Goal: Task Accomplishment & Management: Complete application form

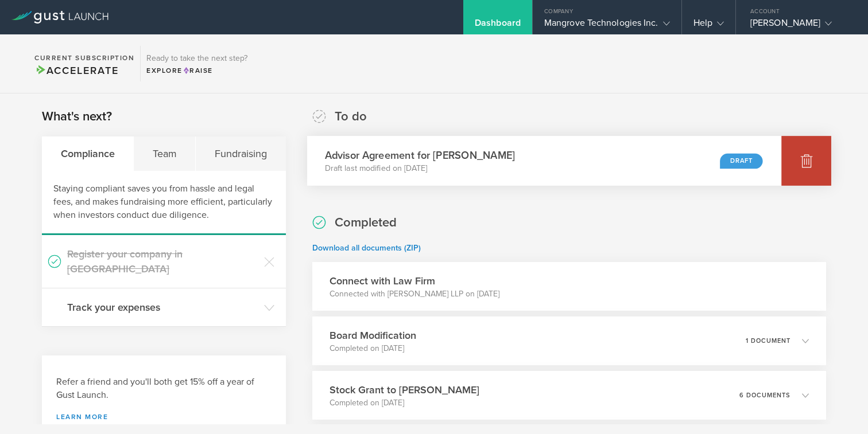
click at [816, 162] on div at bounding box center [806, 161] width 50 height 50
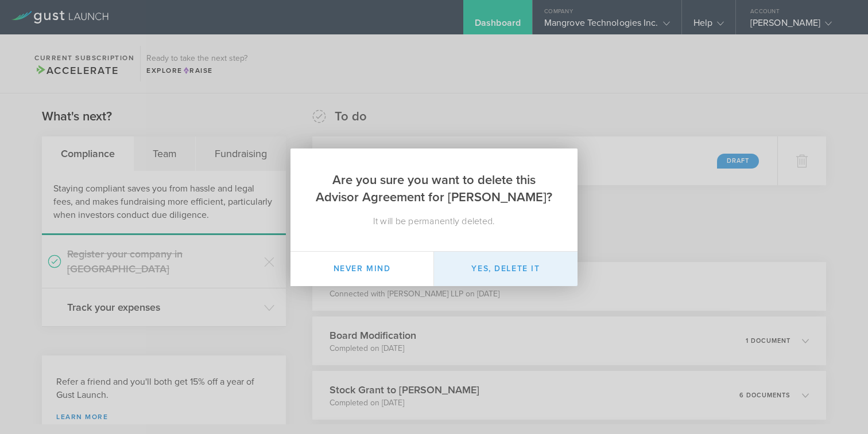
click at [513, 266] on button "Yes, delete it" at bounding box center [505, 269] width 143 height 34
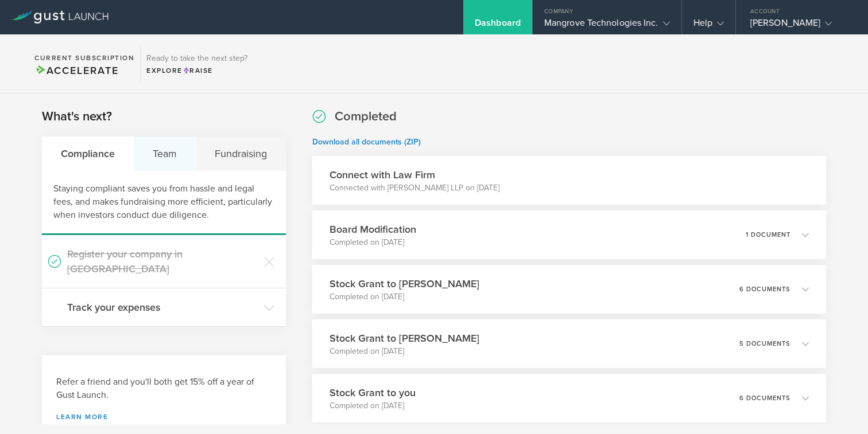
click at [166, 157] on div "Team" at bounding box center [165, 154] width 62 height 34
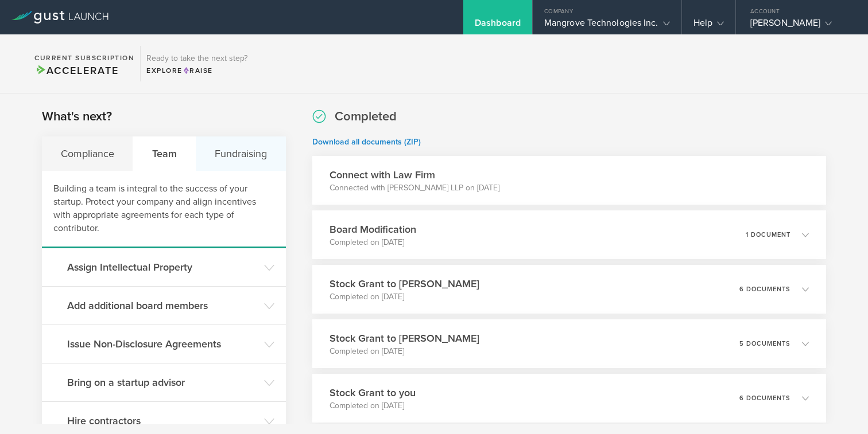
click at [238, 162] on div "Fundraising" at bounding box center [241, 154] width 90 height 34
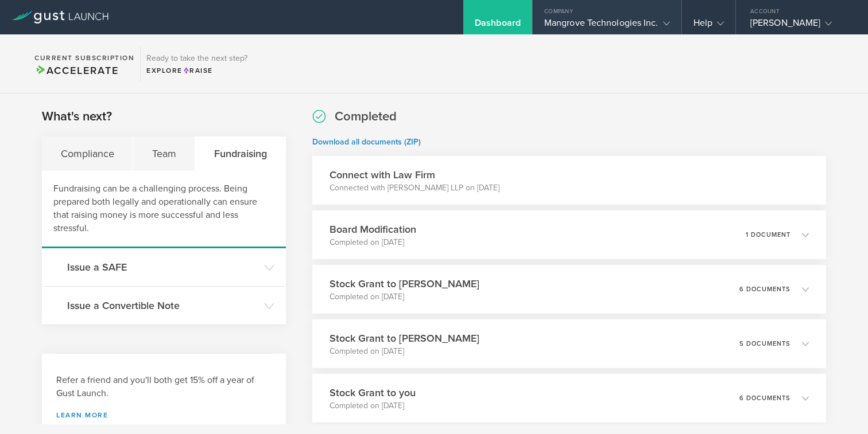
click at [579, 24] on div "Mangrove Technologies Inc." at bounding box center [607, 25] width 126 height 17
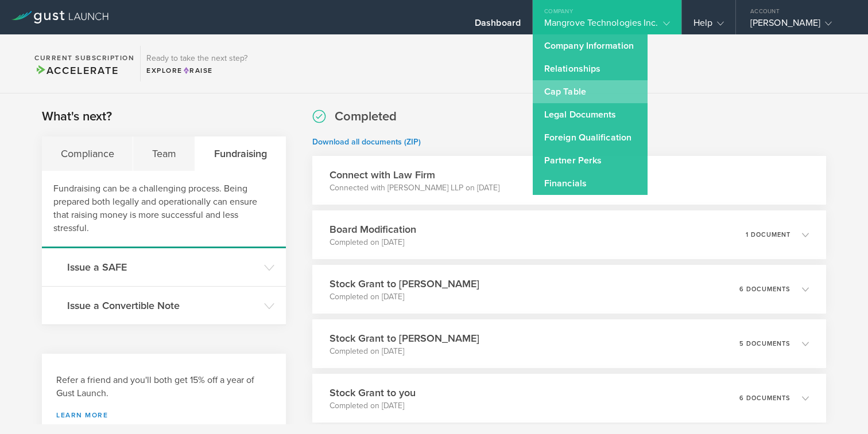
click at [580, 100] on link "Cap Table" at bounding box center [590, 91] width 115 height 23
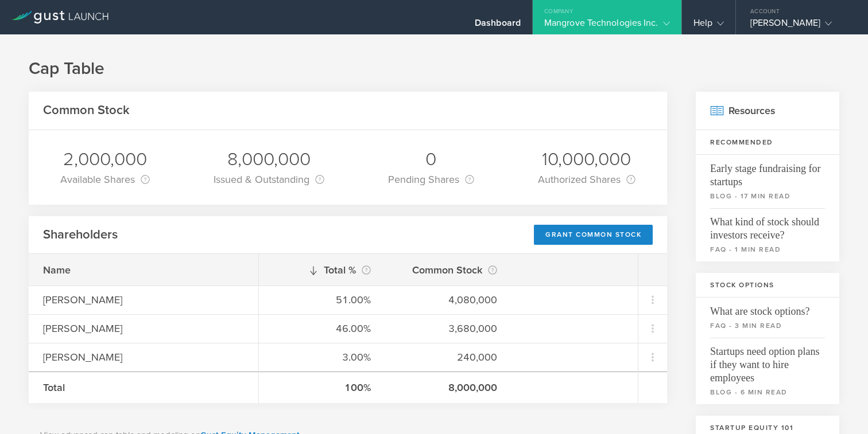
scroll to position [53, 0]
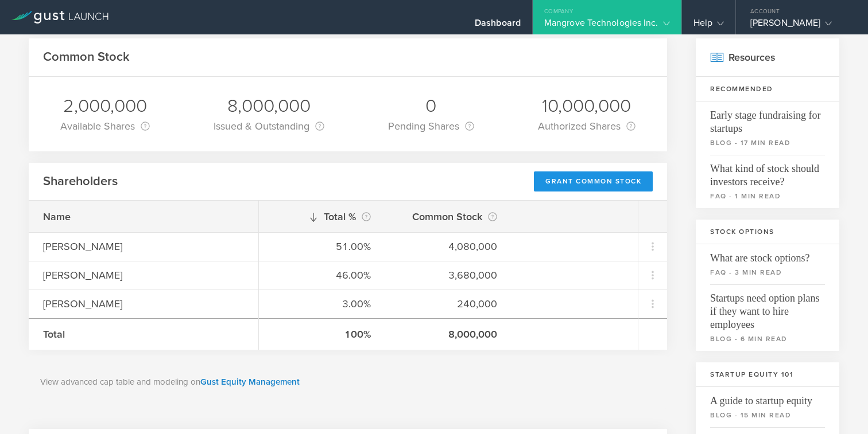
click at [591, 181] on div "Grant Common Stock" at bounding box center [593, 182] width 119 height 20
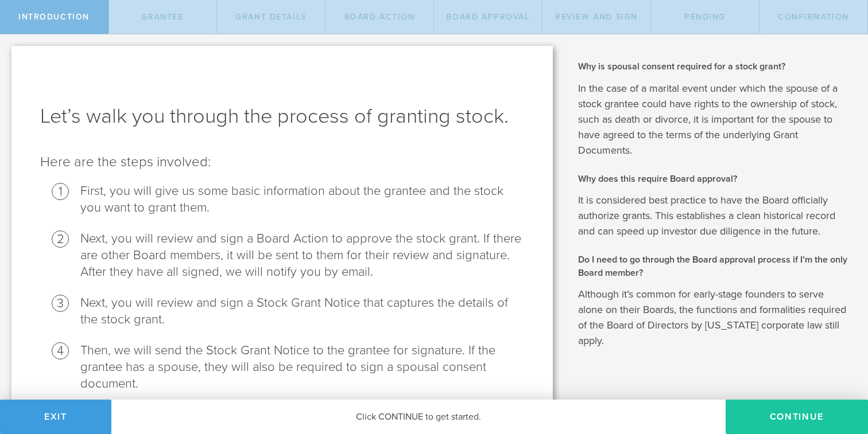
click at [776, 415] on button "Continue" at bounding box center [796, 417] width 142 height 34
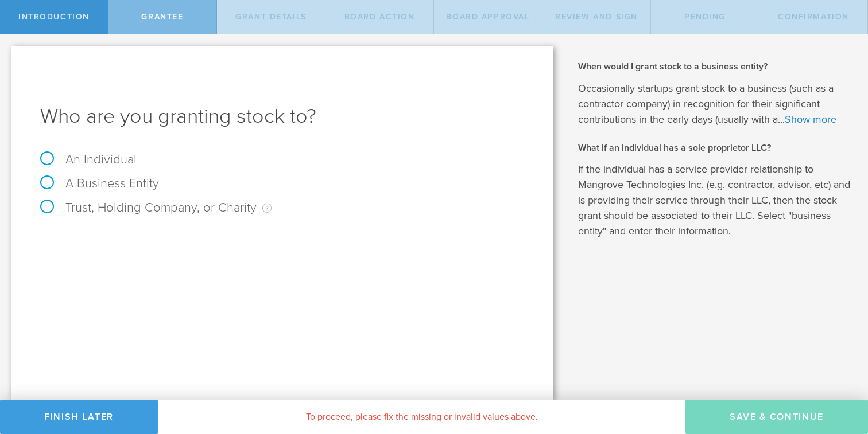
click at [45, 153] on label "An Individual" at bounding box center [88, 159] width 96 height 15
click at [7, 53] on input "An Individual" at bounding box center [3, 43] width 7 height 18
radio input "true"
click at [153, 235] on input "text" at bounding box center [325, 239] width 398 height 17
type input "Clayton Nicholas"
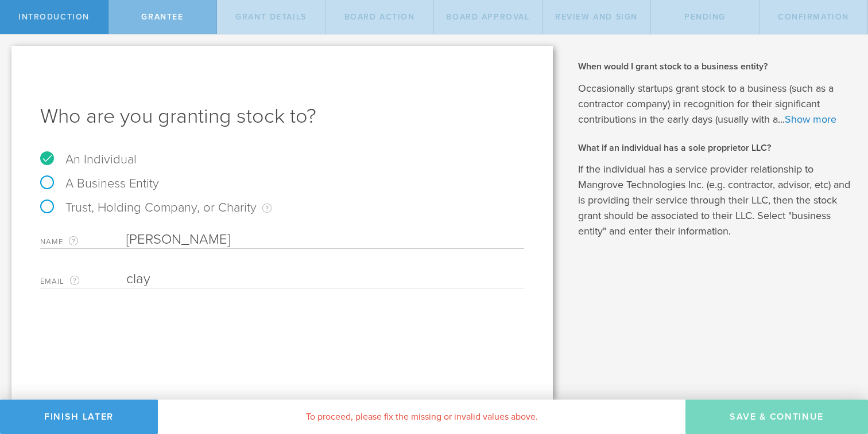
type input "clay.nicholas@mangrovetechnologies.ai"
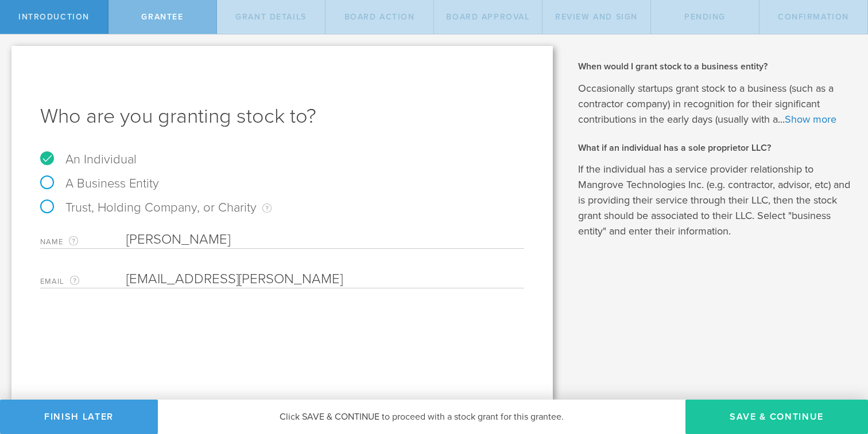
click at [776, 418] on button "Save & Continue" at bounding box center [776, 417] width 182 height 34
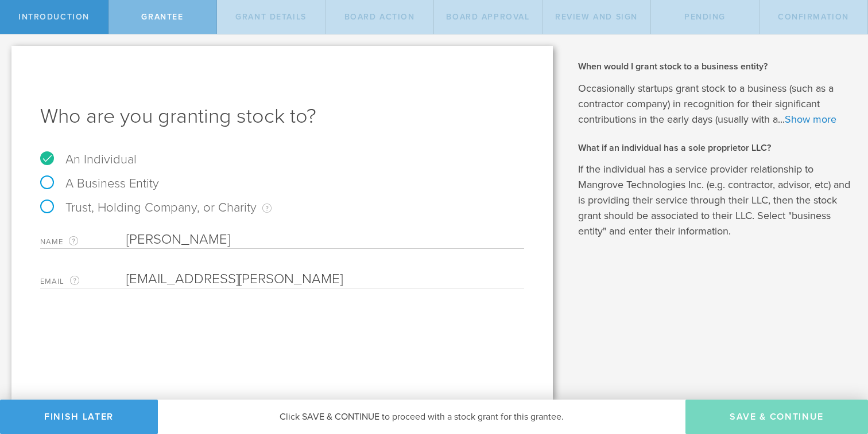
type input "48"
type input "12"
select select "none"
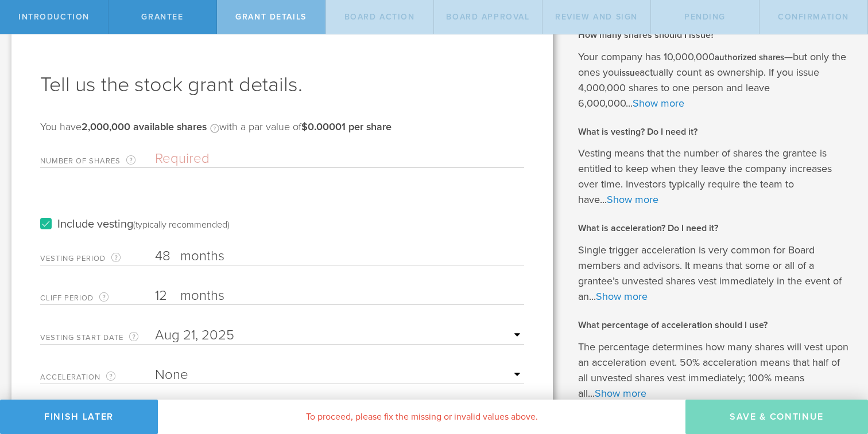
scroll to position [32, 0]
click at [191, 154] on input "Number of Shares The total amount of stock the company is granting to this reci…" at bounding box center [339, 158] width 369 height 17
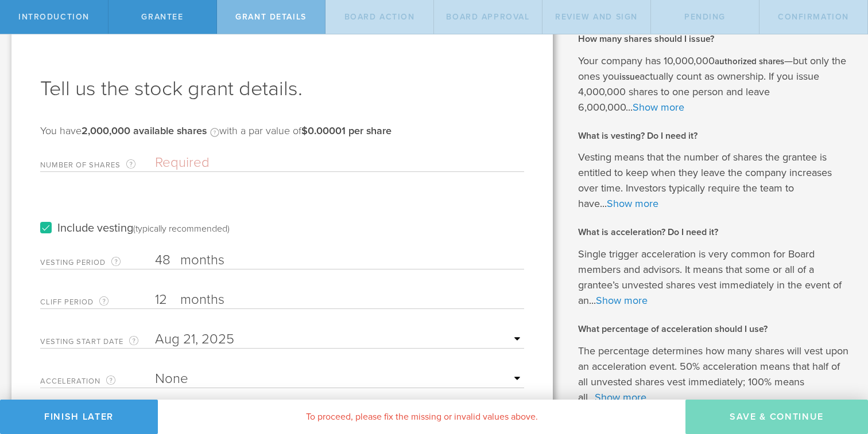
scroll to position [0, 0]
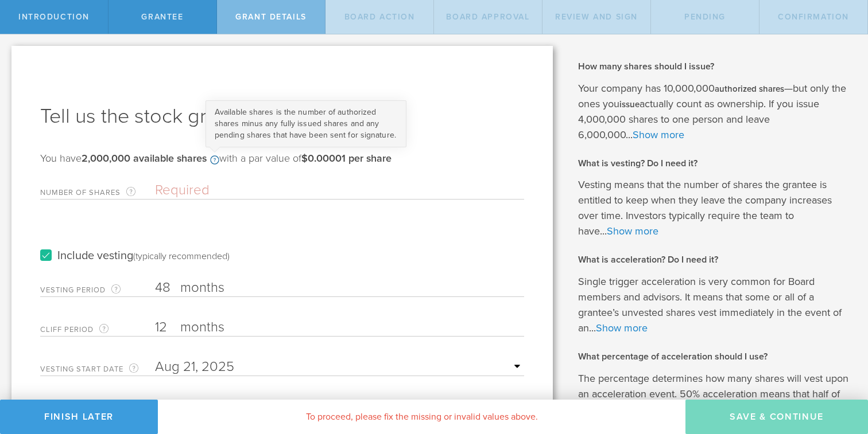
click at [218, 161] on circle at bounding box center [215, 160] width 8 height 8
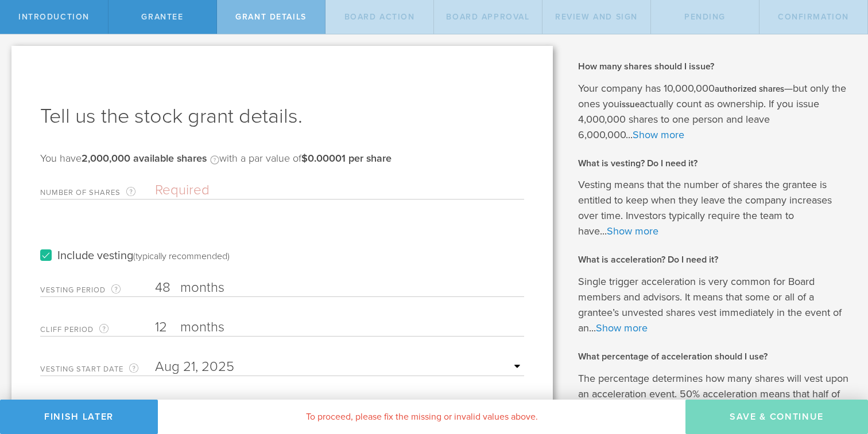
click at [200, 192] on input "Number of Shares The total amount of stock the company is granting to this reci…" at bounding box center [339, 190] width 369 height 17
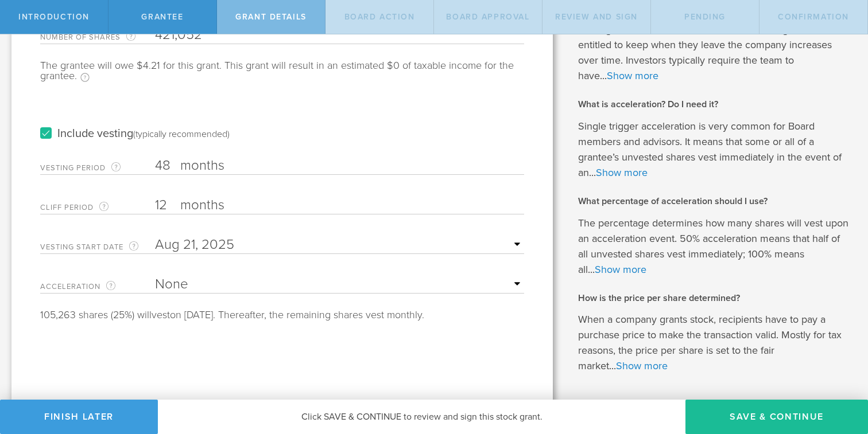
scroll to position [197, 0]
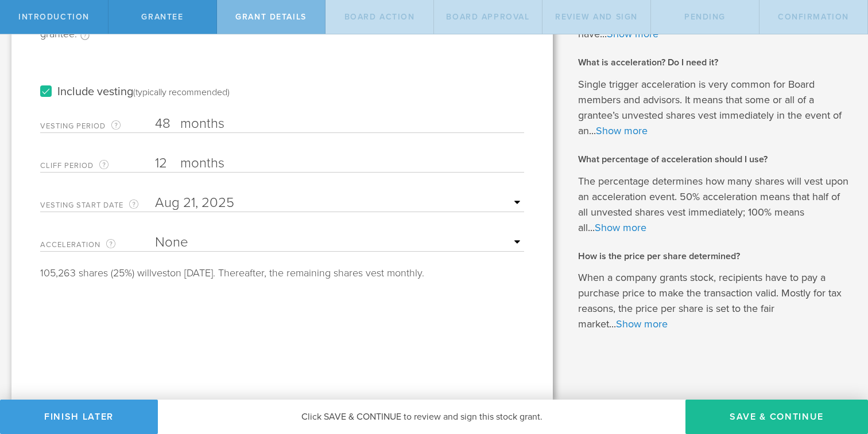
type input "421,052"
click at [178, 237] on select "None Single Trigger Double Trigger" at bounding box center [339, 242] width 369 height 17
select select "single"
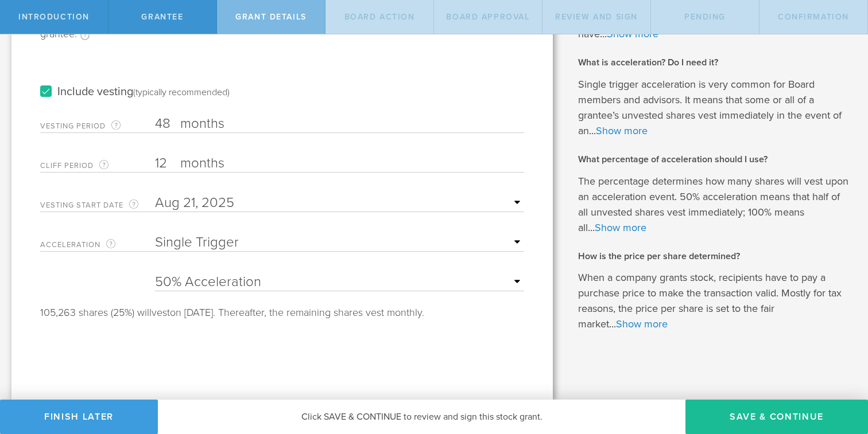
click at [199, 282] on select "25% Acceleration 50% Acceleration 75% Acceleration 100% Acceleration" at bounding box center [339, 282] width 369 height 17
select select "100"
click at [744, 418] on button "Save & Continue" at bounding box center [776, 417] width 182 height 34
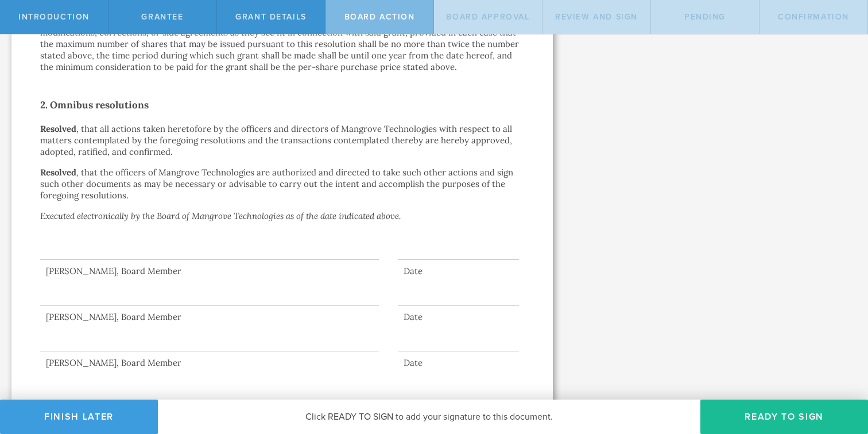
scroll to position [798, 0]
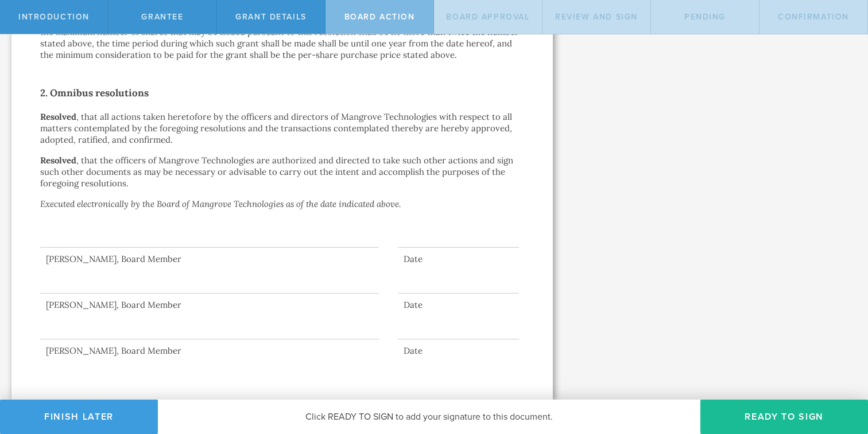
click at [222, 247] on div at bounding box center [209, 225] width 339 height 46
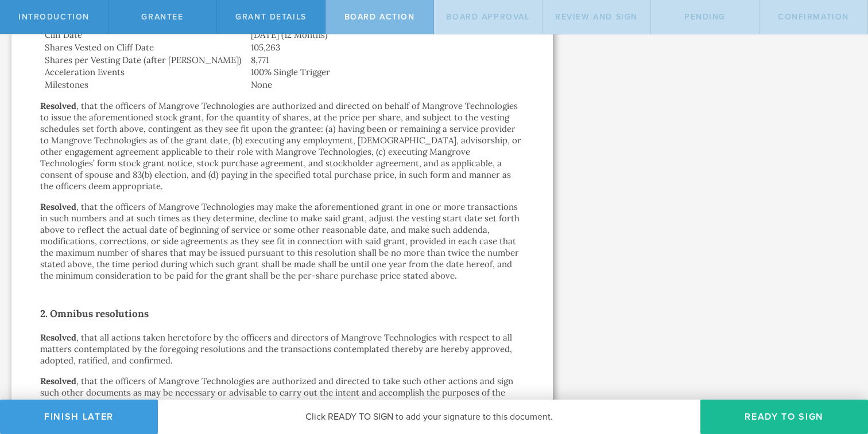
scroll to position [0, 0]
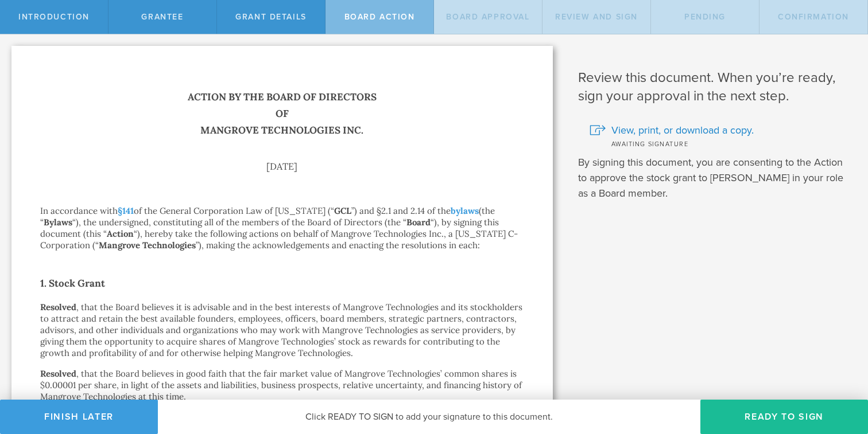
click at [471, 13] on span "Board Approval" at bounding box center [487, 17] width 83 height 10
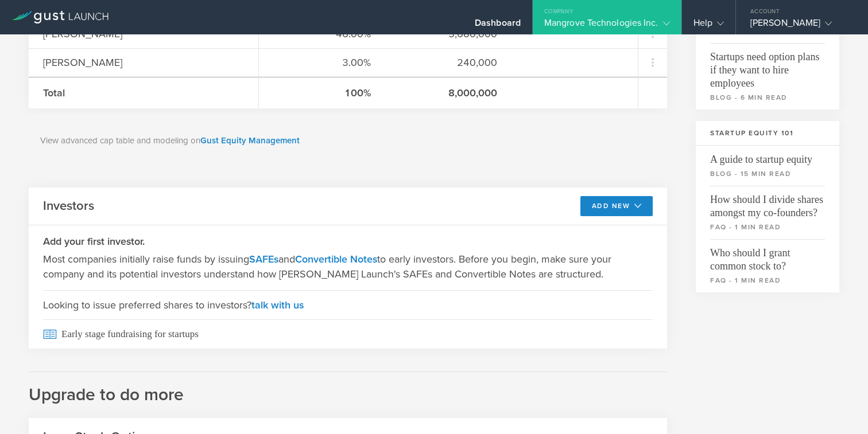
scroll to position [298, 0]
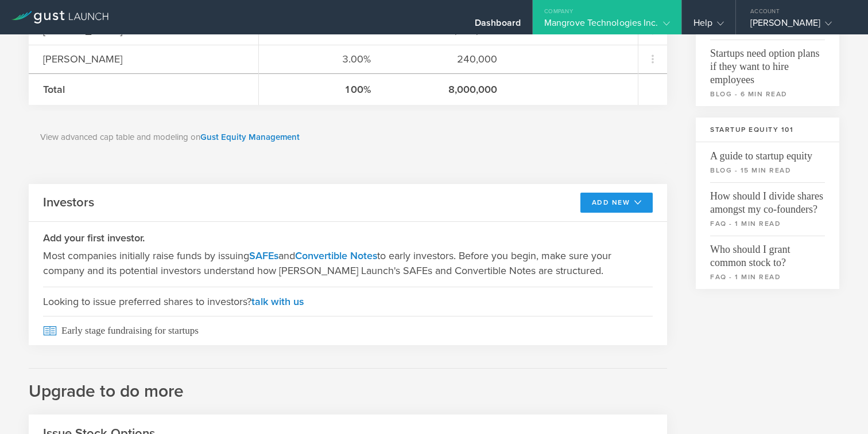
click at [611, 202] on button "Add New" at bounding box center [616, 203] width 73 height 20
click at [592, 227] on li "SAFE" at bounding box center [606, 228] width 83 height 22
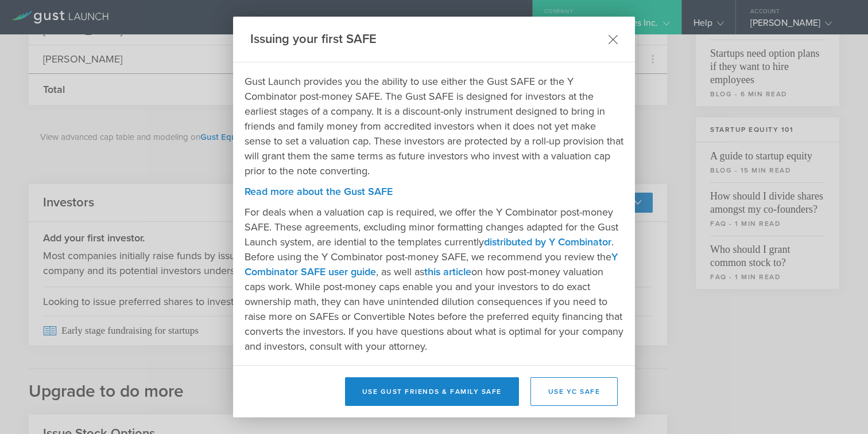
click at [611, 42] on icon at bounding box center [613, 39] width 10 height 10
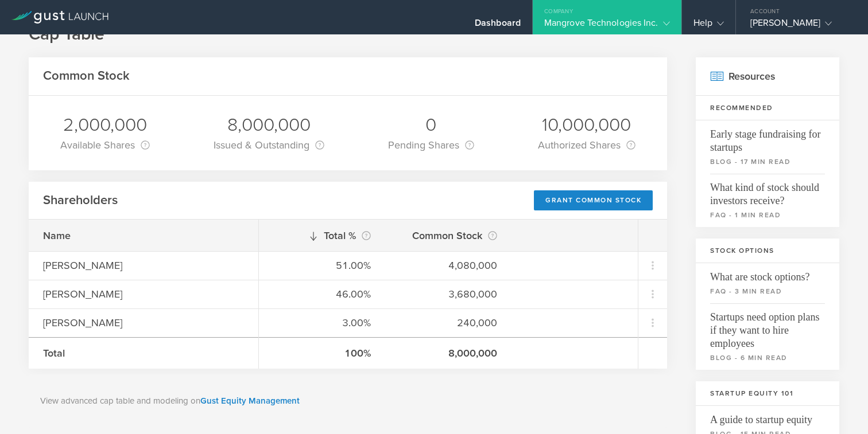
scroll to position [0, 0]
